Goal: Task Accomplishment & Management: Manage account settings

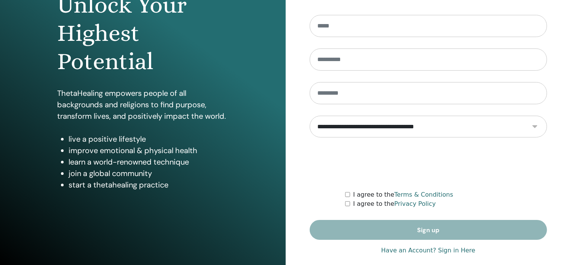
scroll to position [101, 0]
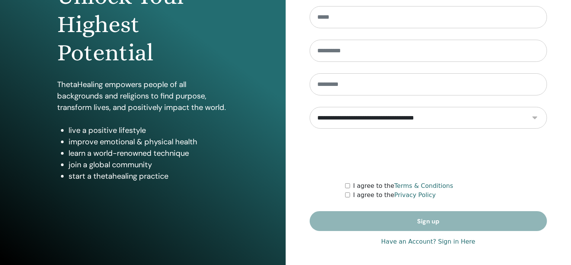
click at [426, 238] on link "Have an Account? Sign in Here" at bounding box center [429, 241] width 94 height 9
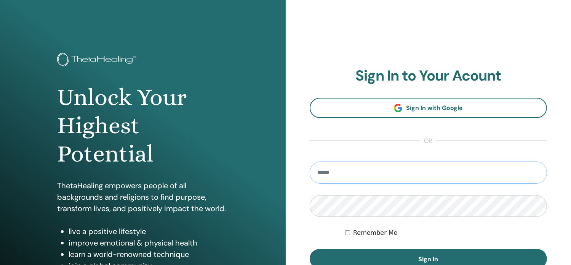
click at [374, 176] on input "email" at bounding box center [429, 172] width 238 height 22
type input "**********"
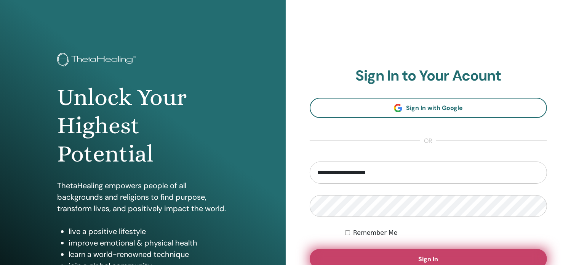
click at [345, 258] on button "Sign In" at bounding box center [429, 259] width 238 height 20
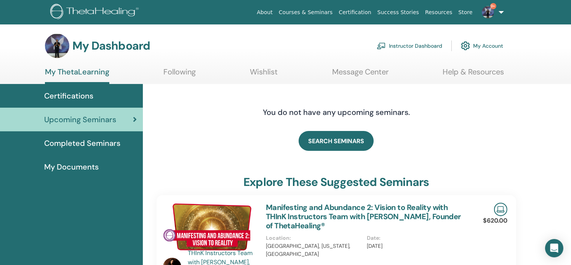
click at [413, 46] on link "Instructor Dashboard" at bounding box center [410, 45] width 66 height 17
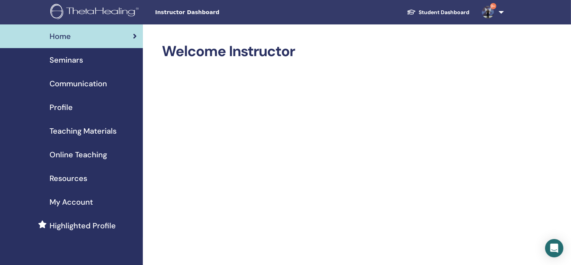
click at [68, 63] on span "Seminars" at bounding box center [67, 59] width 34 height 11
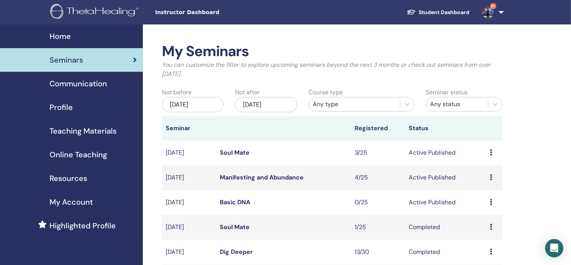
click at [241, 204] on link "Basic DNA" at bounding box center [235, 202] width 30 height 8
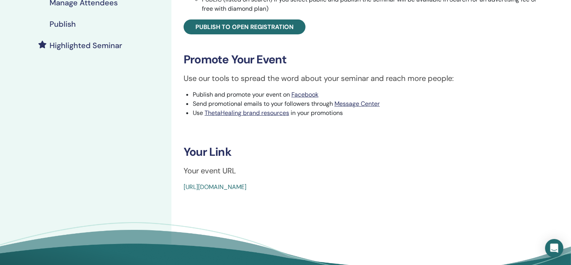
scroll to position [183, 0]
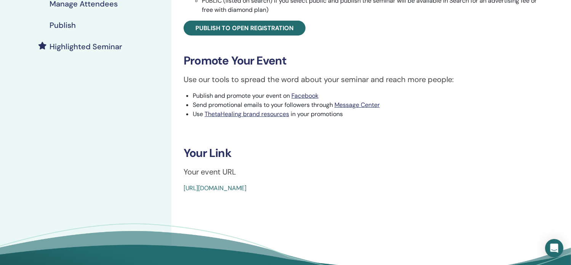
click at [247, 186] on link "https://www.thetahealing.com/seminar-372126-details.html" at bounding box center [215, 188] width 63 height 8
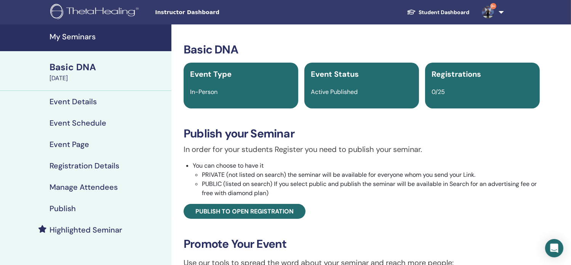
click at [64, 185] on h4 "Manage Attendees" at bounding box center [84, 186] width 68 height 9
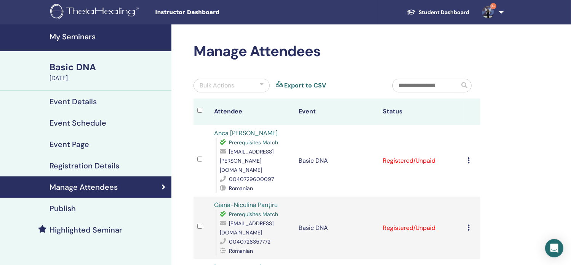
click at [504, 13] on link "9+" at bounding box center [491, 12] width 31 height 24
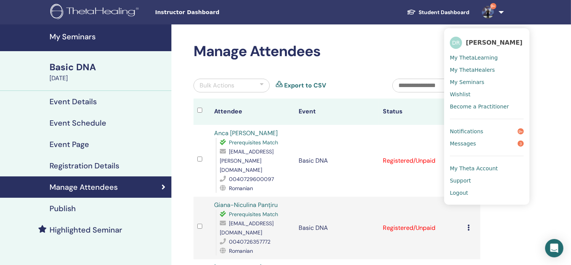
click at [462, 194] on span "Logout" at bounding box center [459, 192] width 18 height 7
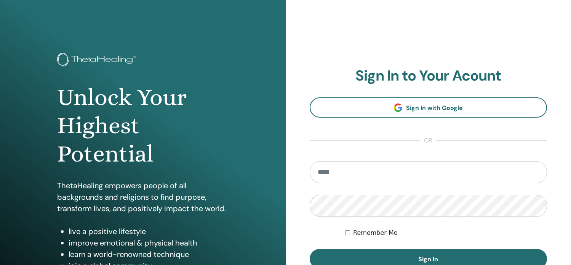
click at [462, 193] on form "Remember Me Sign In" at bounding box center [429, 215] width 238 height 108
